Goal: Task Accomplishment & Management: Complete application form

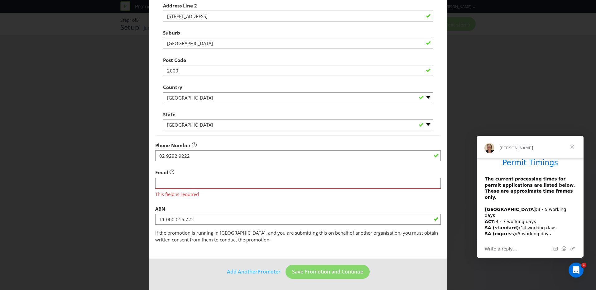
scroll to position [17, 0]
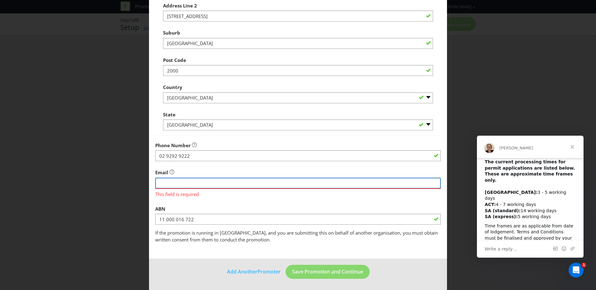
click at [213, 184] on input "string" at bounding box center [297, 183] width 285 height 11
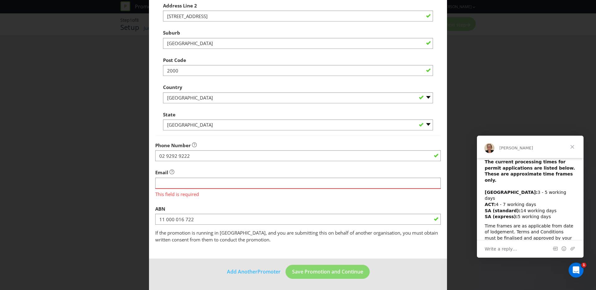
click at [185, 194] on span "This field is required" at bounding box center [297, 193] width 285 height 9
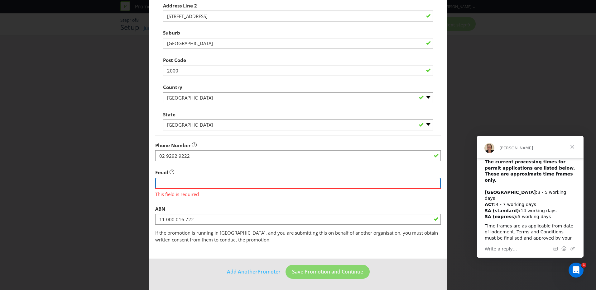
drag, startPoint x: 185, startPoint y: 194, endPoint x: 244, endPoint y: 181, distance: 60.6
click at [244, 181] on input "string" at bounding box center [297, 183] width 285 height 11
click at [251, 178] on input "string" at bounding box center [297, 183] width 285 height 11
type input "[EMAIL_ADDRESS][DOMAIN_NAME]"
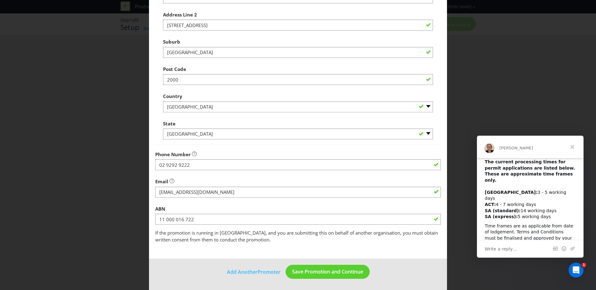
scroll to position [116, 0]
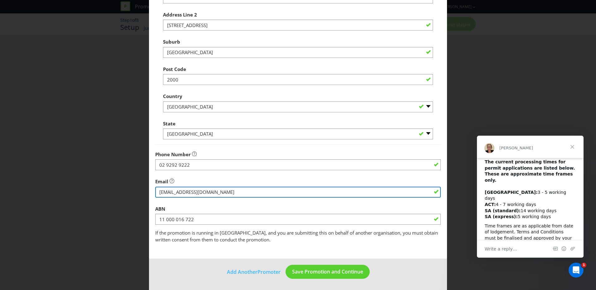
click at [204, 193] on input "string" at bounding box center [297, 192] width 285 height 11
paste input "string"
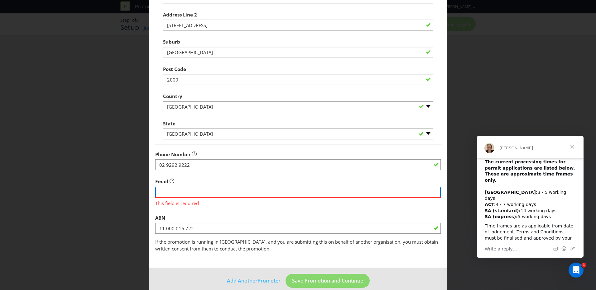
click at [191, 197] on input "string" at bounding box center [297, 192] width 285 height 11
paste input "s"
click at [196, 194] on input "string" at bounding box center [297, 192] width 285 height 11
type input "[EMAIL_ADDRESS][DOMAIN_NAME]"
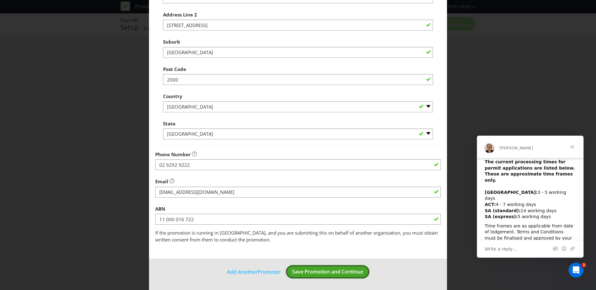
click at [294, 271] on span "Save Promotion and Continue" at bounding box center [327, 272] width 71 height 7
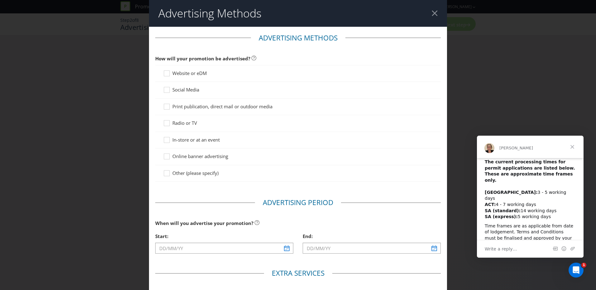
click at [197, 75] on span "Website or eDM" at bounding box center [189, 73] width 34 height 6
click at [0, 0] on input "Website or eDM" at bounding box center [0, 0] width 0 height 0
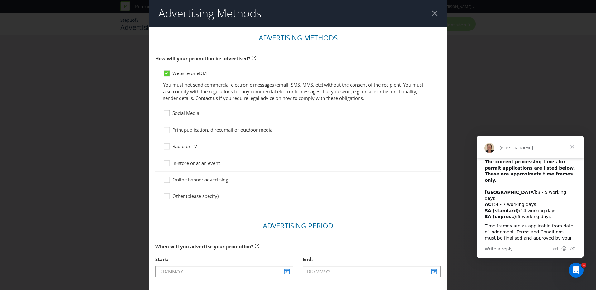
click at [165, 113] on div at bounding box center [166, 111] width 3 height 3
click at [0, 0] on input "Social Media" at bounding box center [0, 0] width 0 height 0
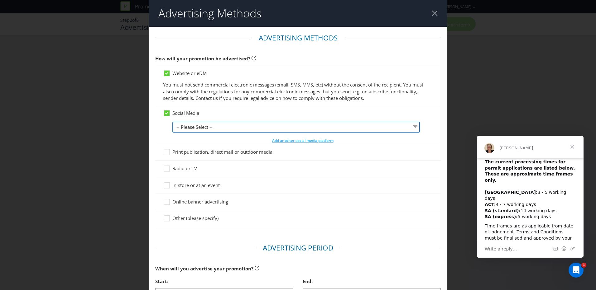
click at [202, 125] on select "-- Please Select -- Facebook X Instagram Snapchat LinkedIn Pinterest Tumblr You…" at bounding box center [295, 127] width 247 height 11
select select "FACEBOOK"
click at [172, 122] on select "-- Please Select -- Facebook X Instagram Snapchat LinkedIn Pinterest Tumblr You…" at bounding box center [295, 127] width 247 height 11
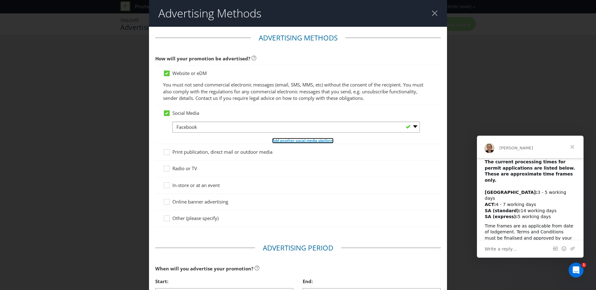
click at [280, 139] on span "Add another social media platform" at bounding box center [302, 140] width 61 height 5
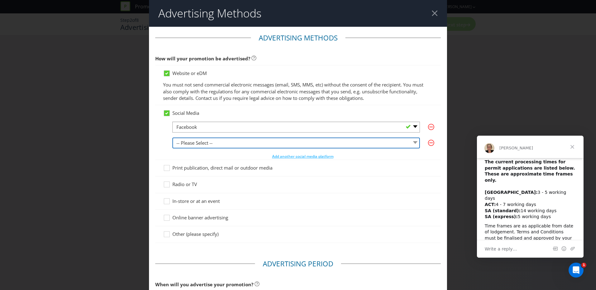
click at [255, 143] on select "-- Please Select -- Facebook X Instagram Snapchat LinkedIn Pinterest Tumblr You…" at bounding box center [295, 143] width 247 height 11
select select "INSTAGRAM"
click at [172, 138] on select "-- Please Select -- Facebook X Instagram Snapchat LinkedIn Pinterest Tumblr You…" at bounding box center [295, 143] width 247 height 11
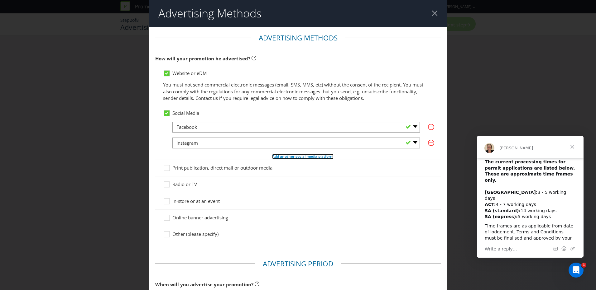
click at [285, 155] on span "Add another social media platform" at bounding box center [302, 156] width 61 height 5
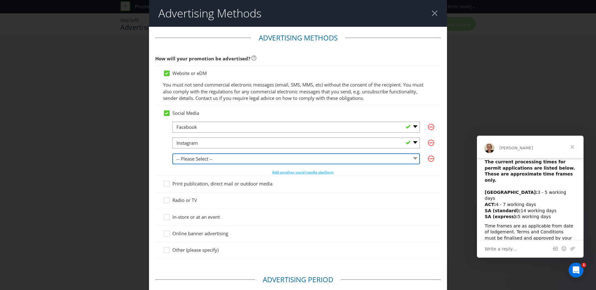
click at [267, 159] on select "-- Please Select -- Facebook X Instagram Snapchat LinkedIn Pinterest Tumblr You…" at bounding box center [295, 159] width 247 height 11
select select "YOUTUBE"
click at [172, 154] on select "-- Please Select -- Facebook X Instagram Snapchat LinkedIn Pinterest Tumblr You…" at bounding box center [295, 159] width 247 height 11
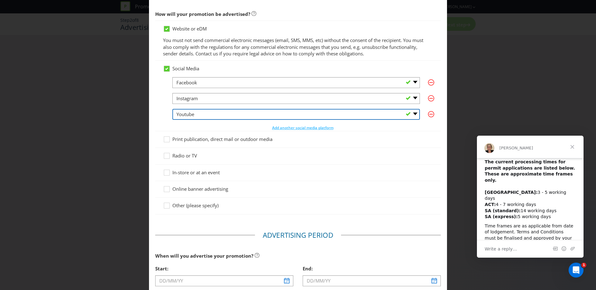
scroll to position [45, 0]
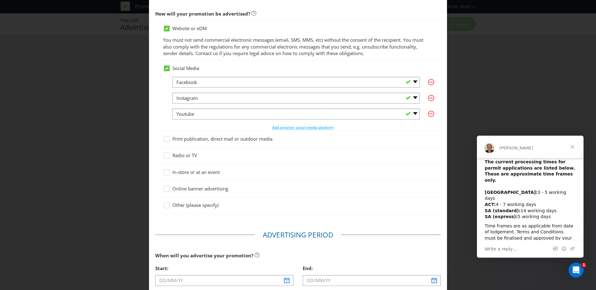
click at [204, 189] on span "Online banner advertising" at bounding box center [200, 189] width 56 height 6
click at [0, 0] on input "Online banner advertising" at bounding box center [0, 0] width 0 height 0
click at [188, 154] on span "Radio or TV" at bounding box center [184, 155] width 25 height 6
click at [0, 0] on input "Radio or TV" at bounding box center [0, 0] width 0 height 0
click at [200, 136] on span "Print publication, direct mail or outdoor media" at bounding box center [222, 139] width 100 height 6
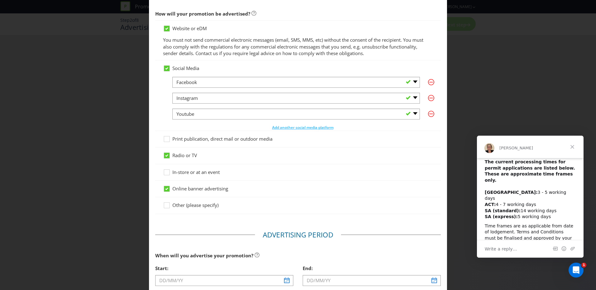
click at [0, 0] on input "Print publication, direct mail or outdoor media" at bounding box center [0, 0] width 0 height 0
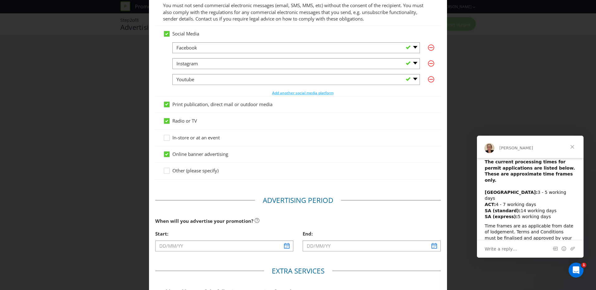
scroll to position [79, 0]
click at [174, 122] on span "Radio or TV" at bounding box center [184, 121] width 25 height 6
click at [0, 0] on input "Radio or TV" at bounding box center [0, 0] width 0 height 0
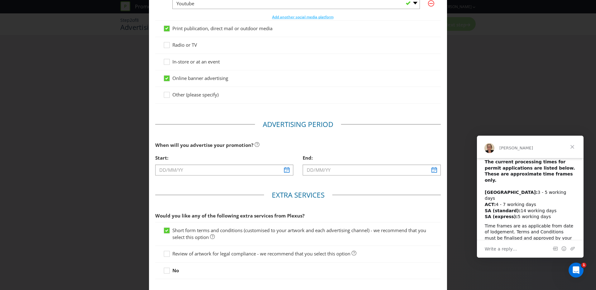
scroll to position [195, 0]
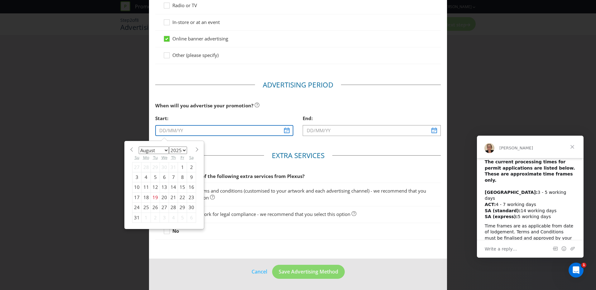
click at [285, 132] on input "text" at bounding box center [224, 130] width 138 height 11
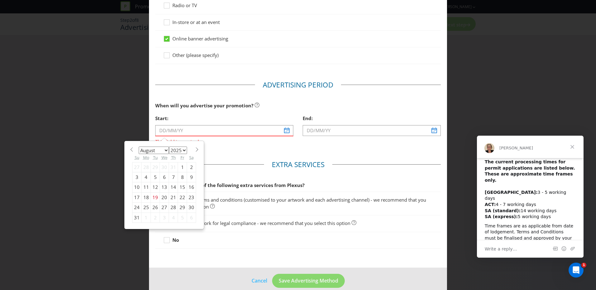
click at [165, 149] on select "January February March April May June July August September October November De…" at bounding box center [154, 150] width 30 height 7
select select "9"
click at [139, 147] on select "January February March April May June July August September October November De…" at bounding box center [154, 150] width 30 height 7
click at [169, 189] on div "16" at bounding box center [173, 188] width 9 height 10
type input "[DATE]"
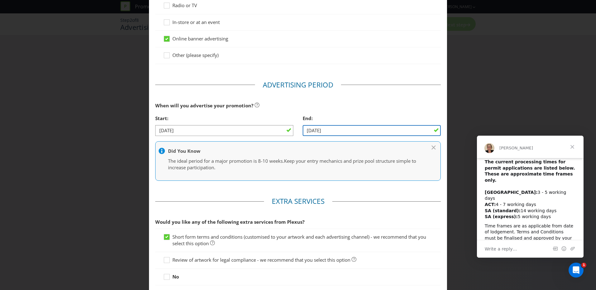
click at [331, 133] on input "[DATE]" at bounding box center [372, 130] width 138 height 11
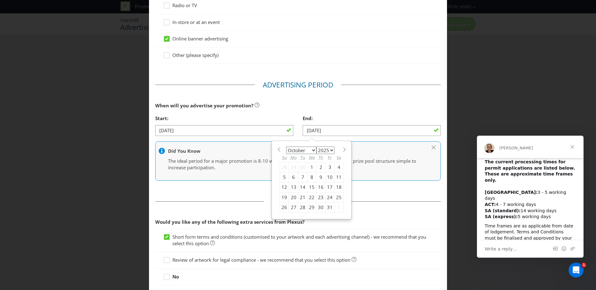
click at [319, 208] on div "30" at bounding box center [320, 208] width 9 height 10
type input "[DATE]"
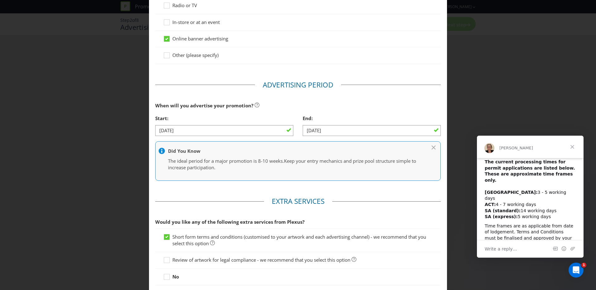
scroll to position [241, 0]
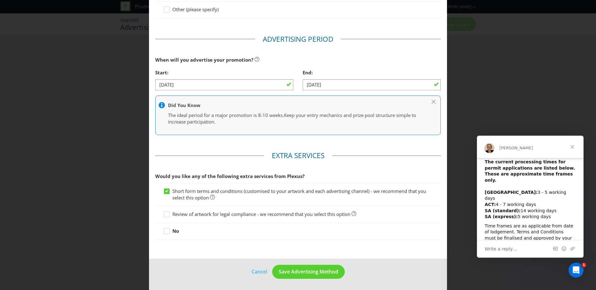
click at [272, 213] on span "Review of artwork for legal compliance - we recommend that you select this opti…" at bounding box center [261, 214] width 178 height 6
click at [0, 0] on input "Review of artwork for legal compliance - we recommend that you select this opti…" at bounding box center [0, 0] width 0 height 0
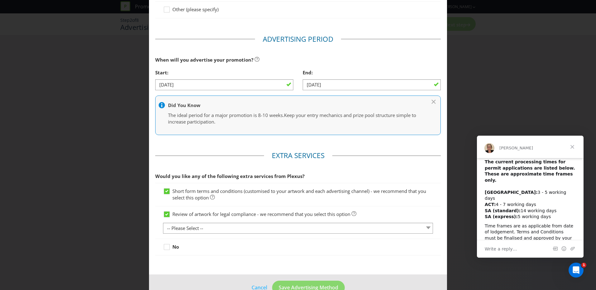
click at [269, 193] on span "Short form terms and conditions (customised to your artwork and each advertisin…" at bounding box center [299, 194] width 254 height 13
click at [0, 0] on input "Short form terms and conditions (customised to your artwork and each advertisin…" at bounding box center [0, 0] width 0 height 0
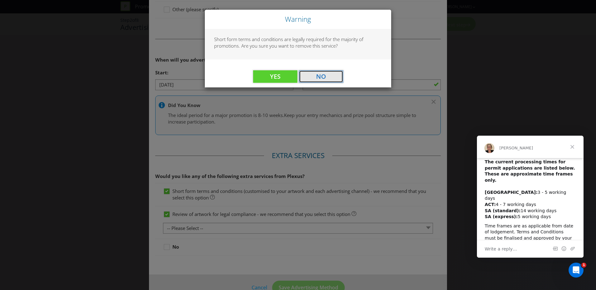
click at [301, 75] on button "No" at bounding box center [321, 76] width 44 height 12
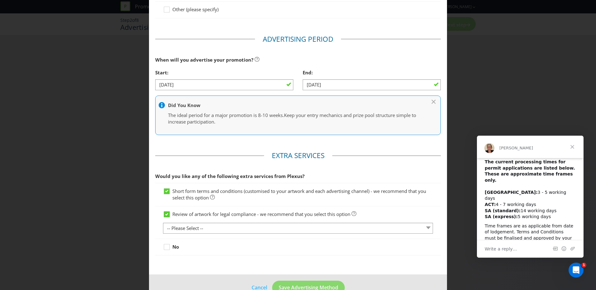
click at [165, 213] on div at bounding box center [166, 212] width 3 height 3
click at [0, 0] on input "Review of artwork for legal compliance - we recommend that you select this opti…" at bounding box center [0, 0] width 0 height 0
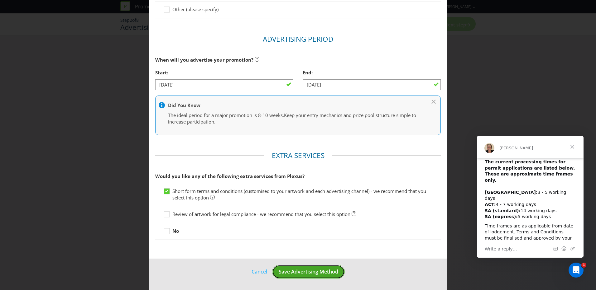
click at [303, 273] on span "Save Advertising Method" at bounding box center [309, 272] width 60 height 7
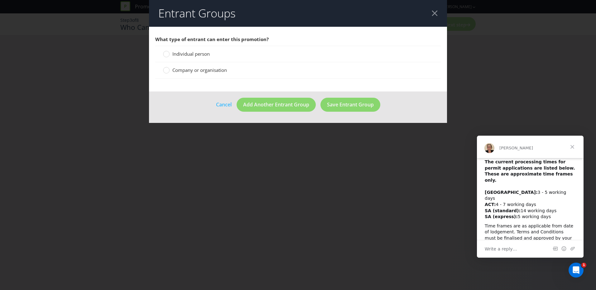
click at [213, 66] on div "Company or organisation" at bounding box center [297, 70] width 285 height 16
click at [214, 69] on span "Company or organisation" at bounding box center [199, 70] width 55 height 6
click at [0, 0] on input "Company or organisation" at bounding box center [0, 0] width 0 height 0
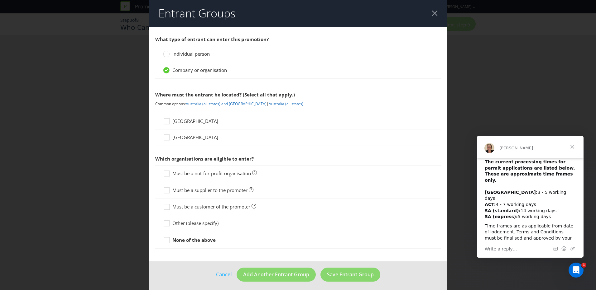
click at [175, 125] on div "[GEOGRAPHIC_DATA]" at bounding box center [297, 121] width 285 height 17
click at [184, 119] on span "[GEOGRAPHIC_DATA]" at bounding box center [195, 121] width 46 height 6
click at [0, 0] on input "[GEOGRAPHIC_DATA]" at bounding box center [0, 0] width 0 height 0
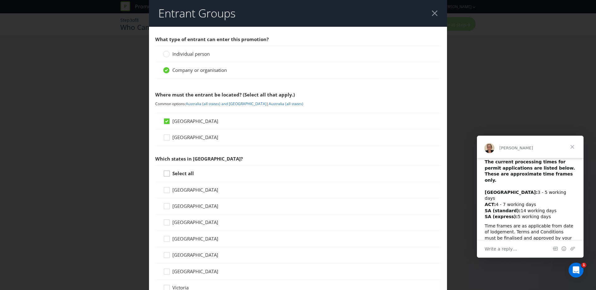
click at [168, 173] on icon at bounding box center [167, 174] width 9 height 9
click at [0, 0] on input "Select all" at bounding box center [0, 0] width 0 height 0
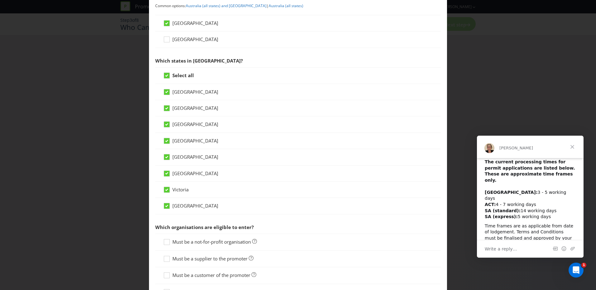
scroll to position [170, 0]
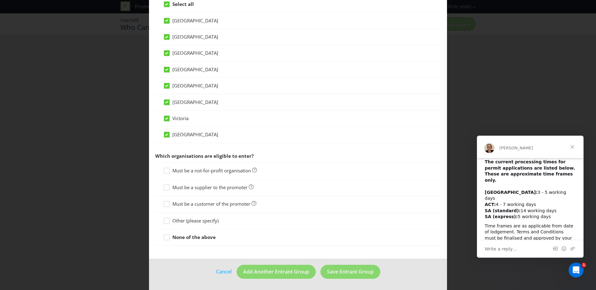
click at [186, 205] on span "Must be a customer of the promoter" at bounding box center [211, 204] width 78 height 6
click at [0, 0] on input "Must be a customer of the promoter" at bounding box center [0, 0] width 0 height 0
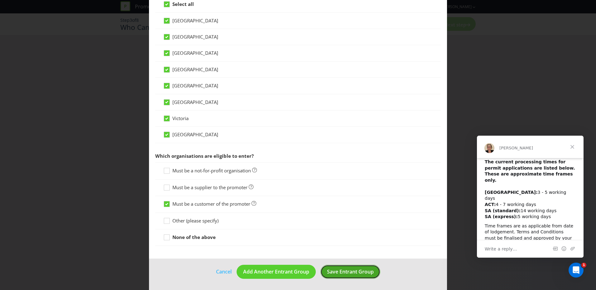
click at [339, 275] on span "Save Entrant Group" at bounding box center [350, 272] width 47 height 7
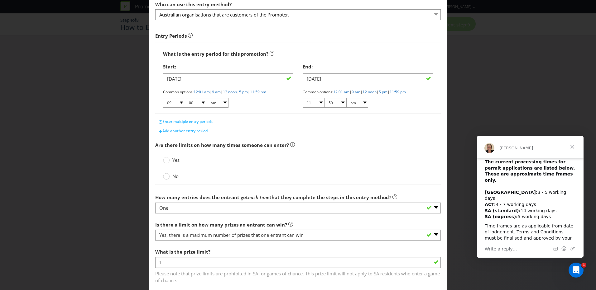
scroll to position [22, 0]
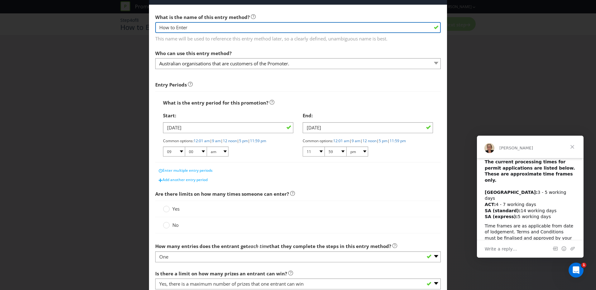
click at [304, 31] on input "How to Enter" at bounding box center [297, 27] width 285 height 11
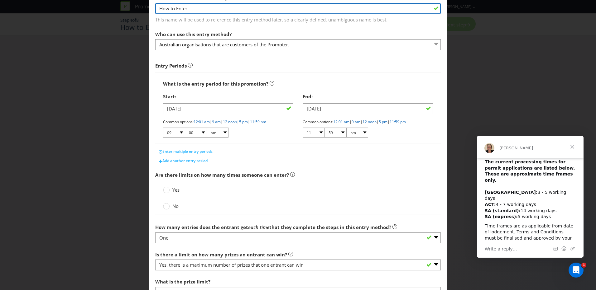
scroll to position [41, 0]
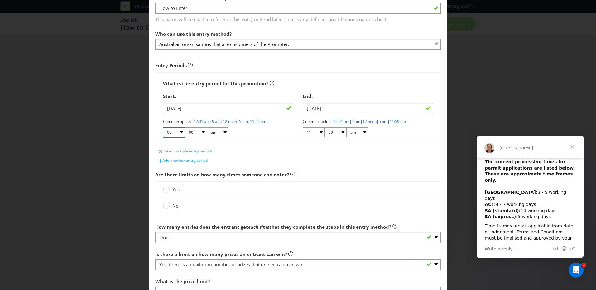
click at [175, 132] on select "01 02 03 04 05 06 07 08 09 10 11 12" at bounding box center [174, 132] width 22 height 10
select select "12"
click at [163, 127] on select "01 02 03 04 05 06 07 08 09 10 11 12" at bounding box center [174, 132] width 22 height 10
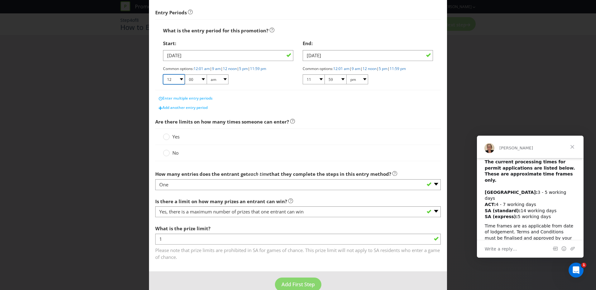
scroll to position [95, 0]
click at [166, 142] on div "Yes" at bounding box center [297, 136] width 285 height 17
click at [163, 133] on icon at bounding box center [166, 136] width 7 height 7
click at [0, 0] on input "Yes" at bounding box center [0, 0] width 0 height 0
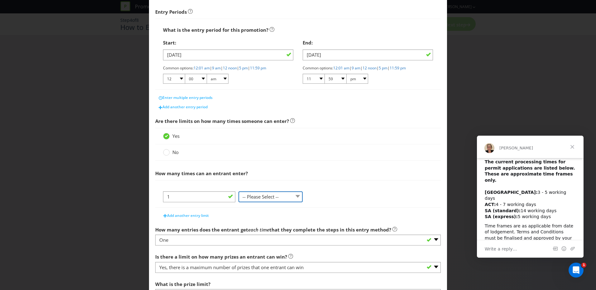
click at [266, 199] on select "-- Please Select -- per person per day per purchase per transaction Other (plea…" at bounding box center [270, 197] width 64 height 11
select select "PER_PERSON"
click at [238, 193] on select "-- Please Select -- per person per day per purchase per transaction Other (plea…" at bounding box center [270, 197] width 64 height 11
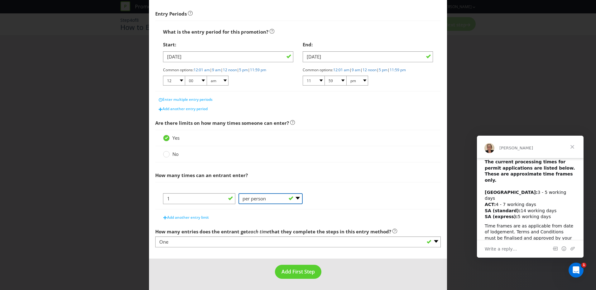
scroll to position [0, 0]
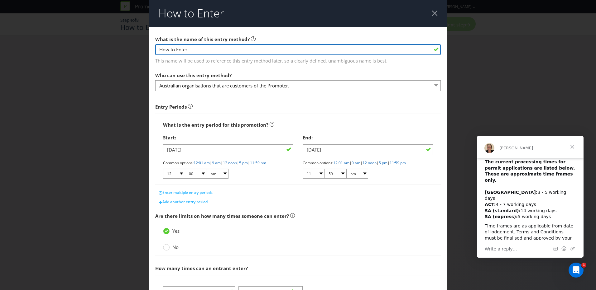
click at [410, 51] on input "How to Enter" at bounding box center [297, 49] width 285 height 11
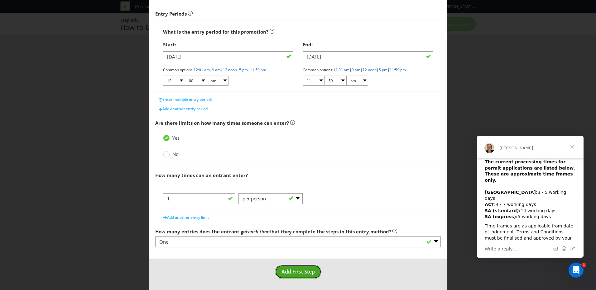
click at [290, 271] on span "Add First Step" at bounding box center [297, 272] width 33 height 7
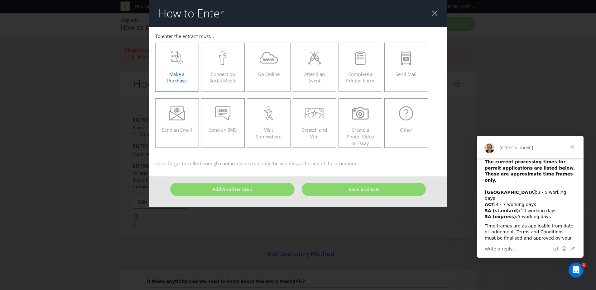
click at [184, 67] on div "Make a Purchase" at bounding box center [177, 65] width 31 height 28
click at [0, 0] on input "Make a Purchase" at bounding box center [0, 0] width 0 height 0
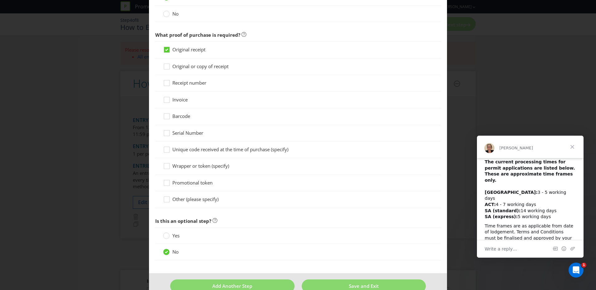
scroll to position [309, 0]
